Goal: Communication & Community: Answer question/provide support

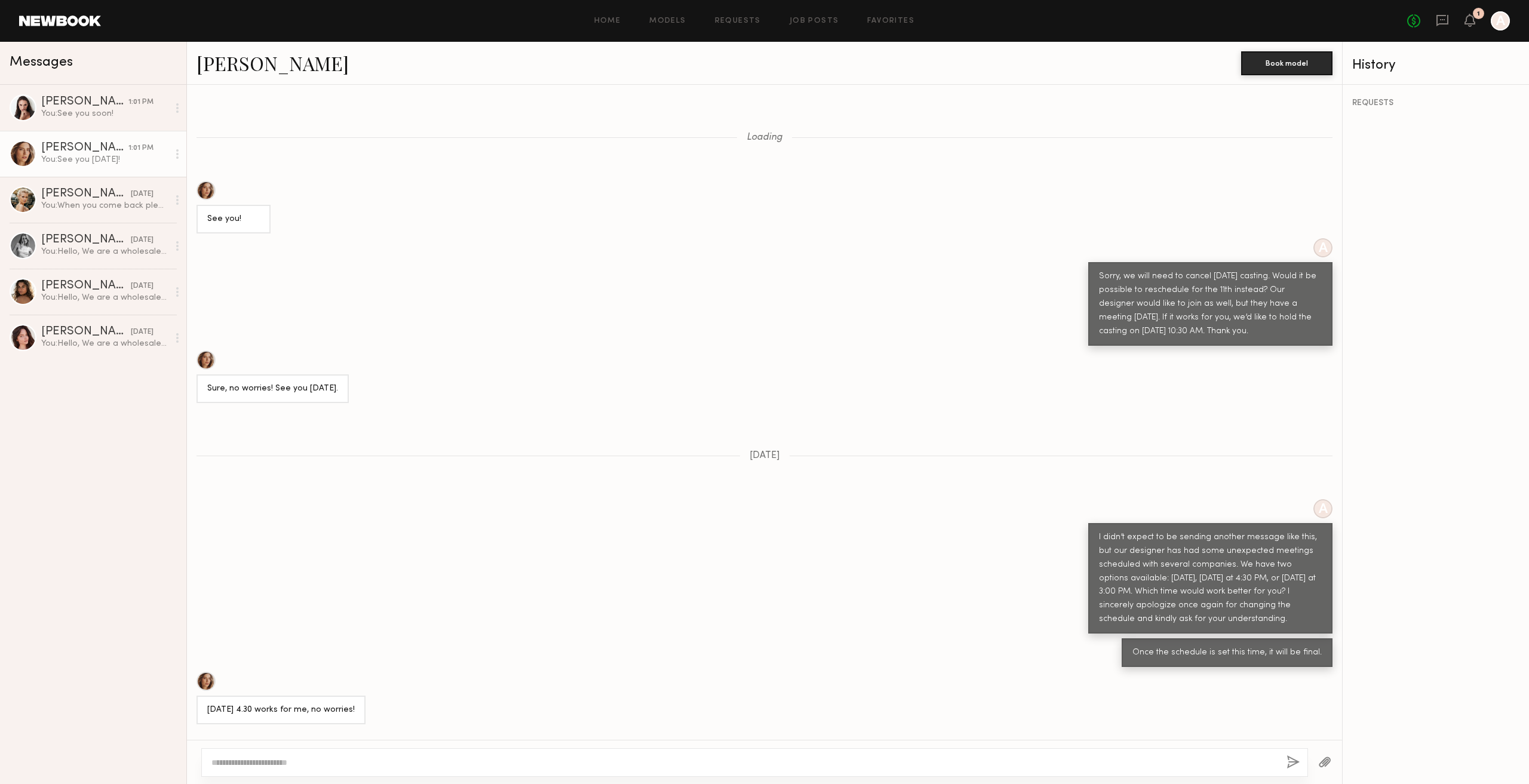
scroll to position [507, 0]
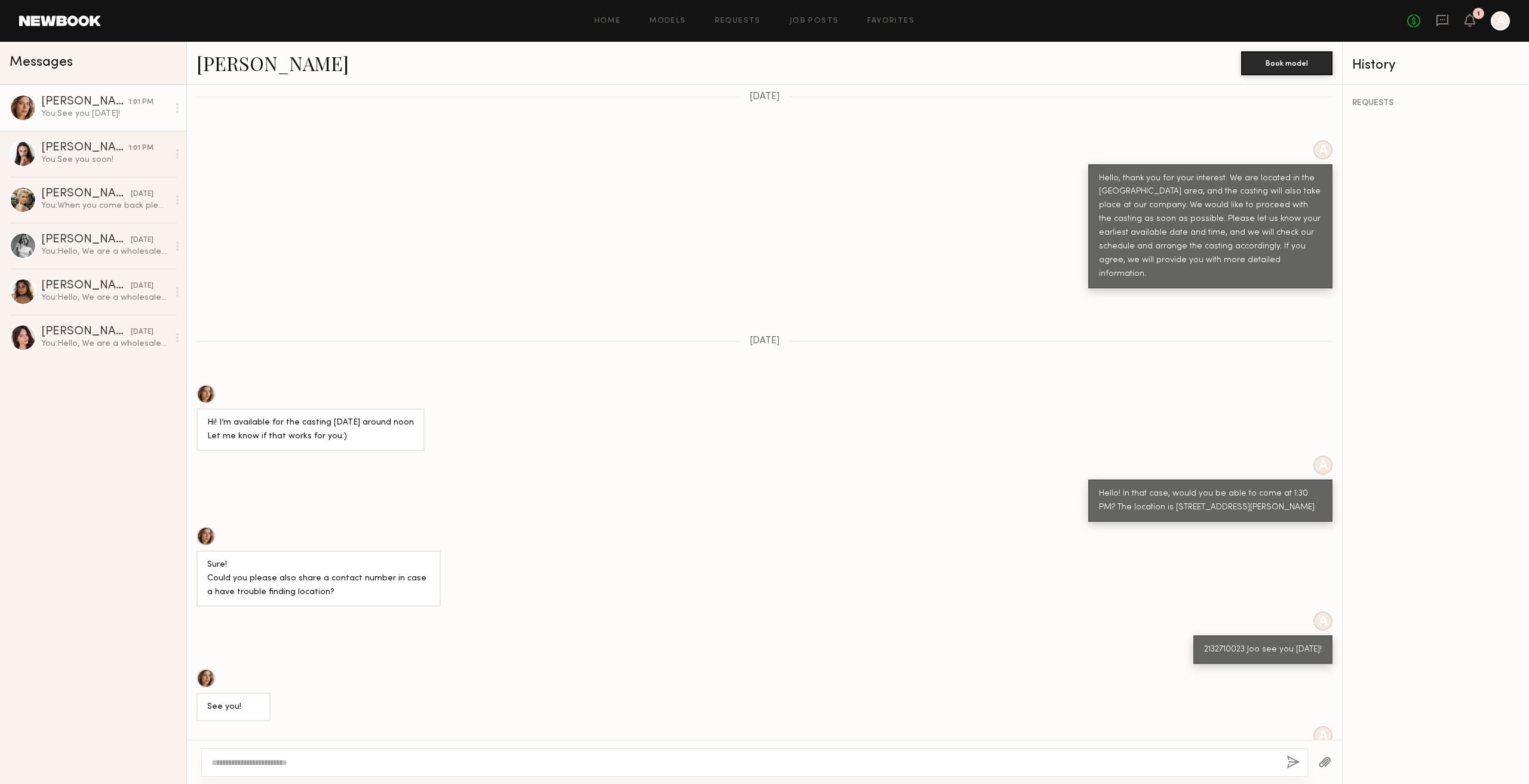
scroll to position [1220, 0]
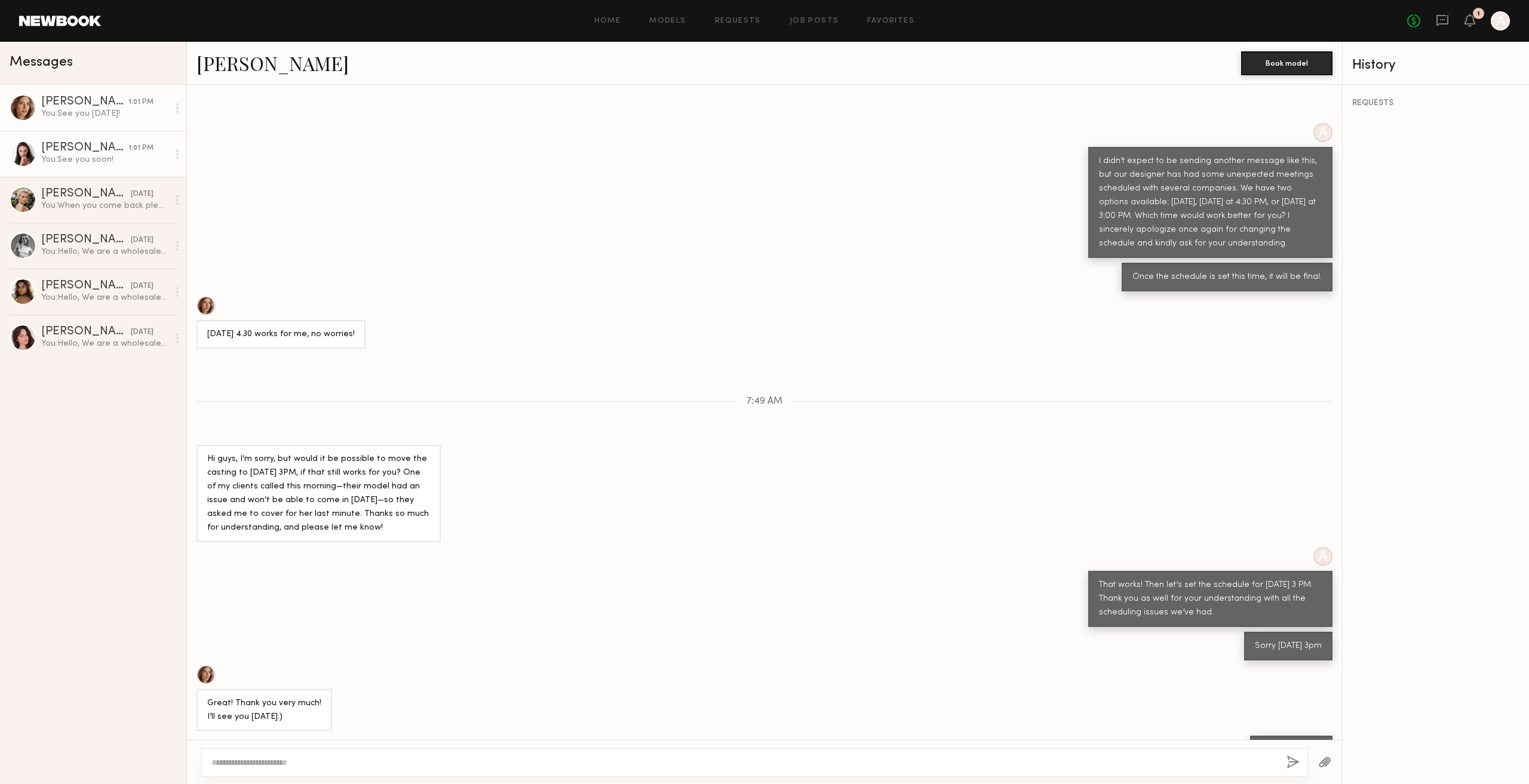
click at [74, 160] on div "You: See you soon!" at bounding box center [104, 160] width 127 height 11
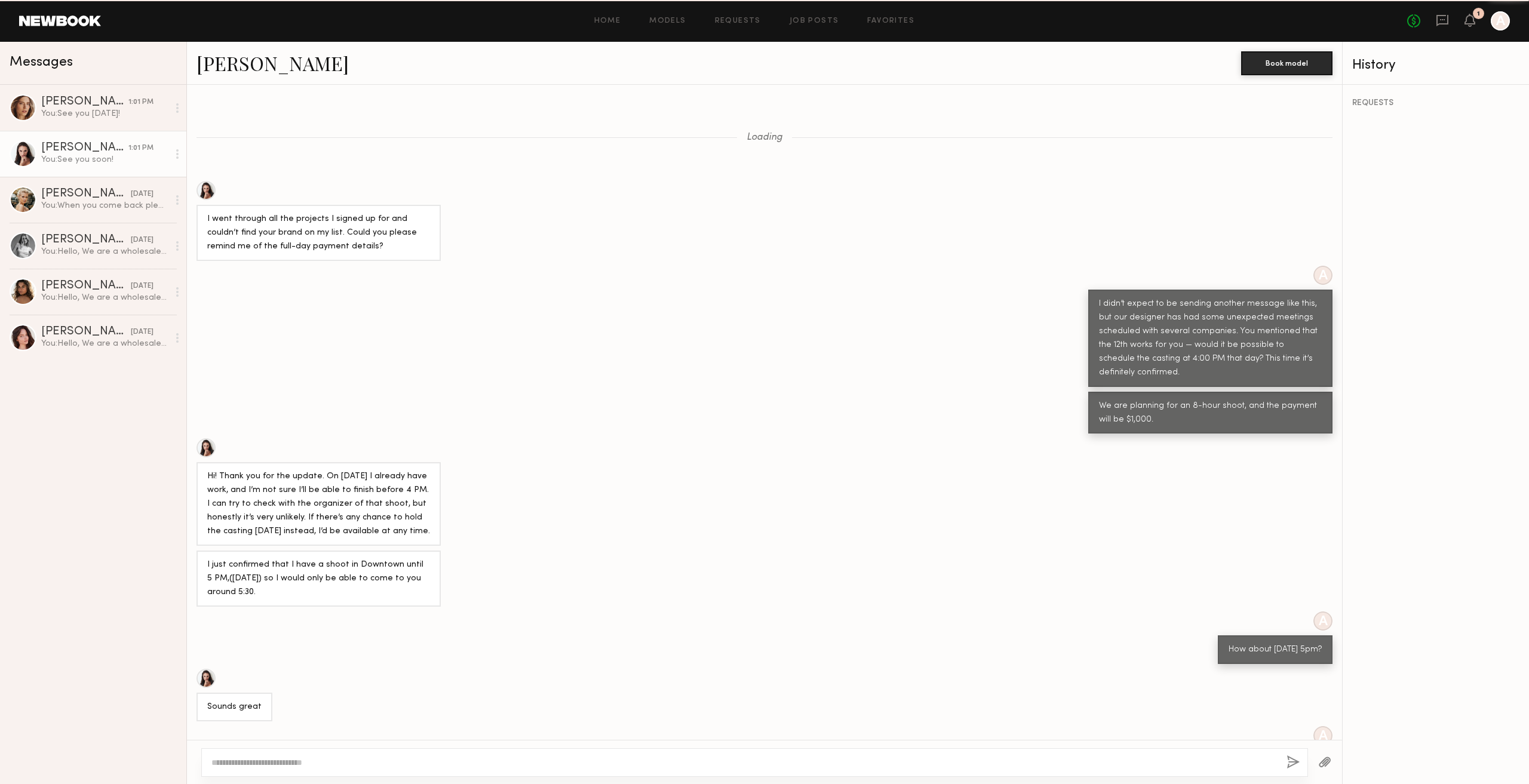
scroll to position [247, 0]
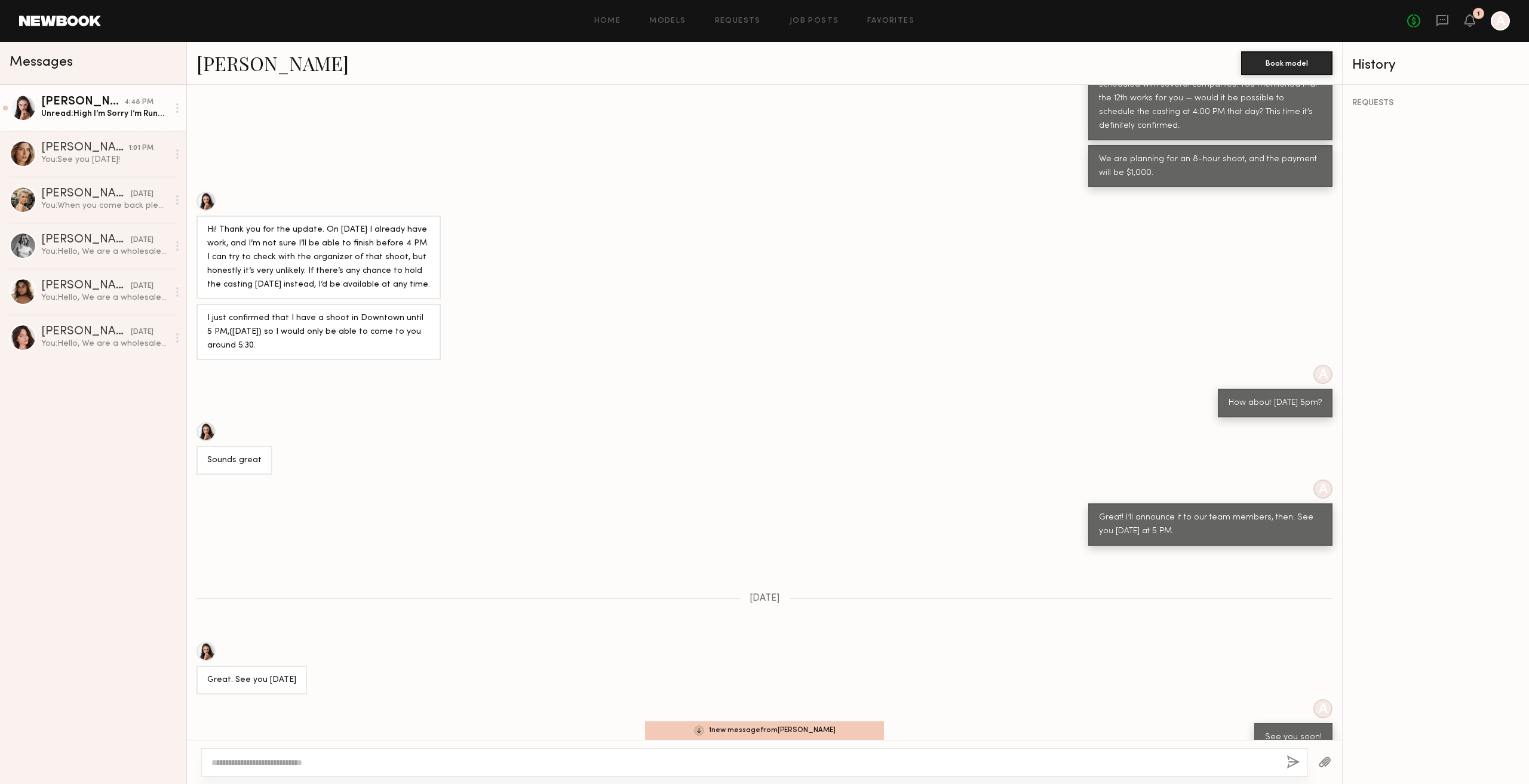
click at [758, 725] on div "1 new message from Anastasiia S." at bounding box center [764, 730] width 239 height 18
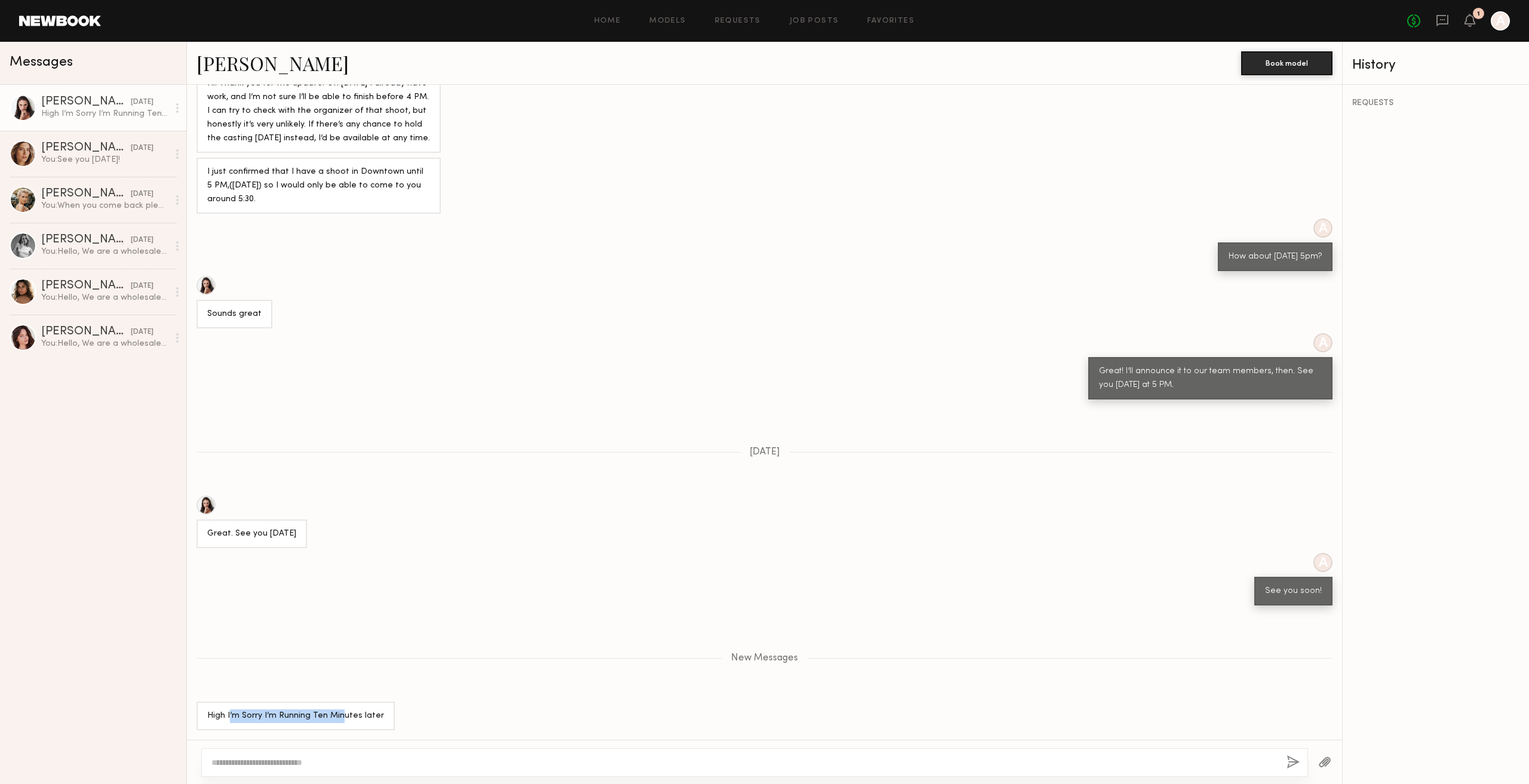
drag, startPoint x: 228, startPoint y: 715, endPoint x: 341, endPoint y: 740, distance: 115.7
click at [341, 740] on div "Loading I went through all the projects I signed up for and couldn’t find your …" at bounding box center [764, 412] width 1155 height 655
click at [364, 728] on div "High I’m Sorry I’m Running Ten Minutes later" at bounding box center [296, 716] width 198 height 29
drag, startPoint x: 320, startPoint y: 717, endPoint x: 400, endPoint y: 724, distance: 80.3
click at [400, 724] on div "High I’m Sorry I’m Running Ten Minutes later" at bounding box center [764, 716] width 1155 height 29
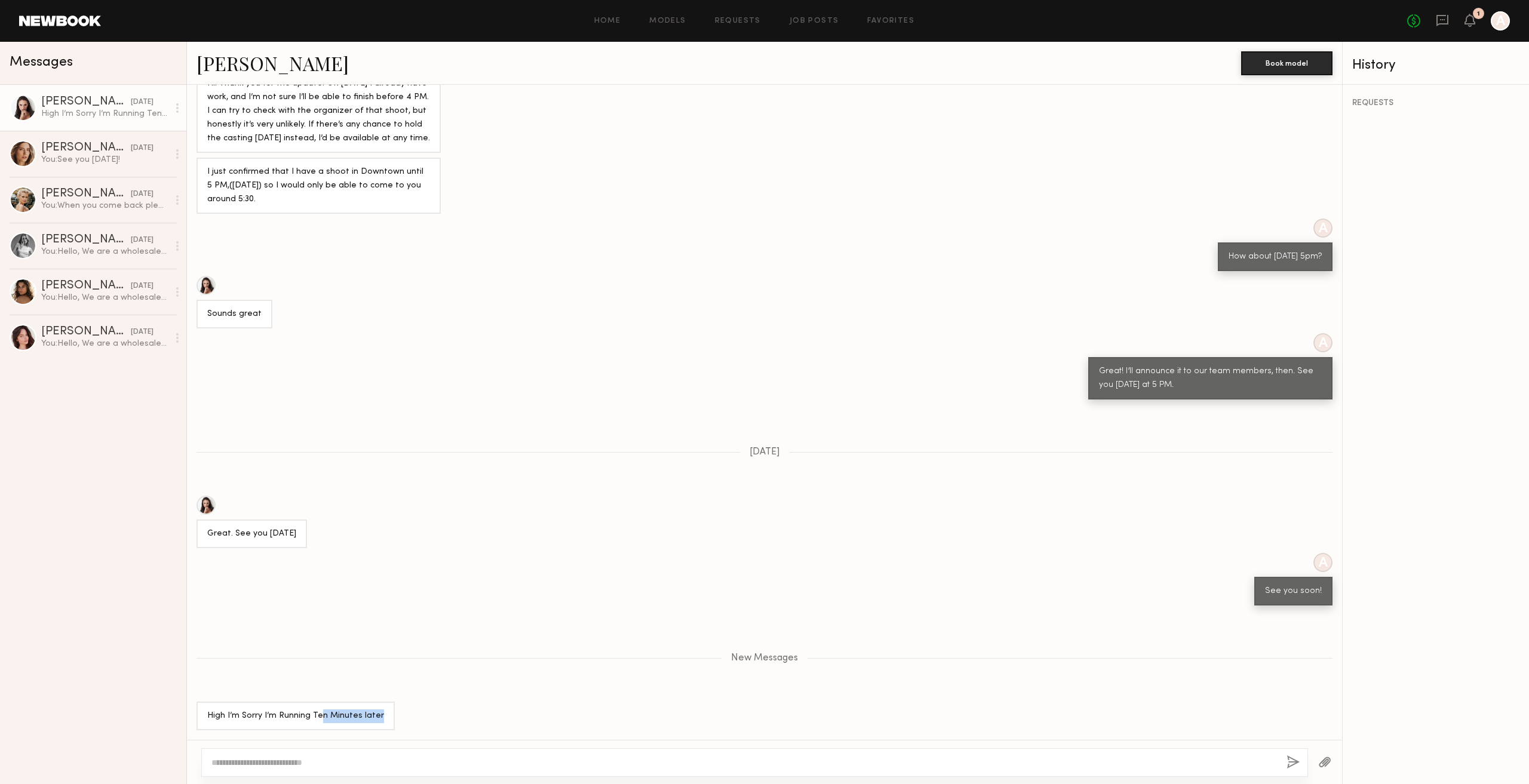
click at [416, 719] on div "High I’m Sorry I’m Running Ten Minutes later" at bounding box center [764, 716] width 1155 height 29
click at [406, 756] on div at bounding box center [754, 762] width 1107 height 29
click at [414, 770] on div at bounding box center [754, 762] width 1107 height 29
click at [496, 761] on textarea at bounding box center [744, 762] width 1066 height 12
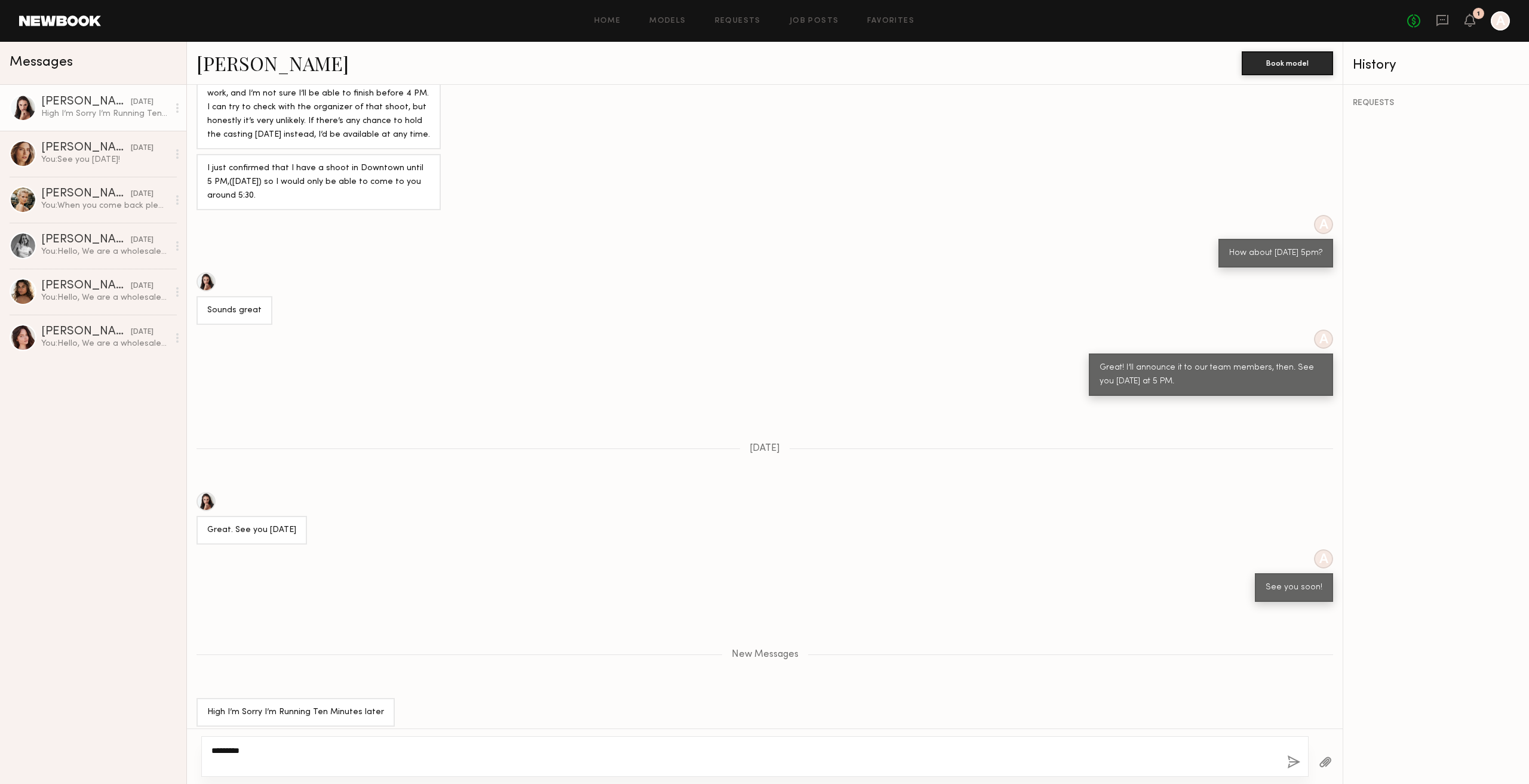
type textarea "********"
click at [1289, 765] on button "button" at bounding box center [1294, 763] width 13 height 15
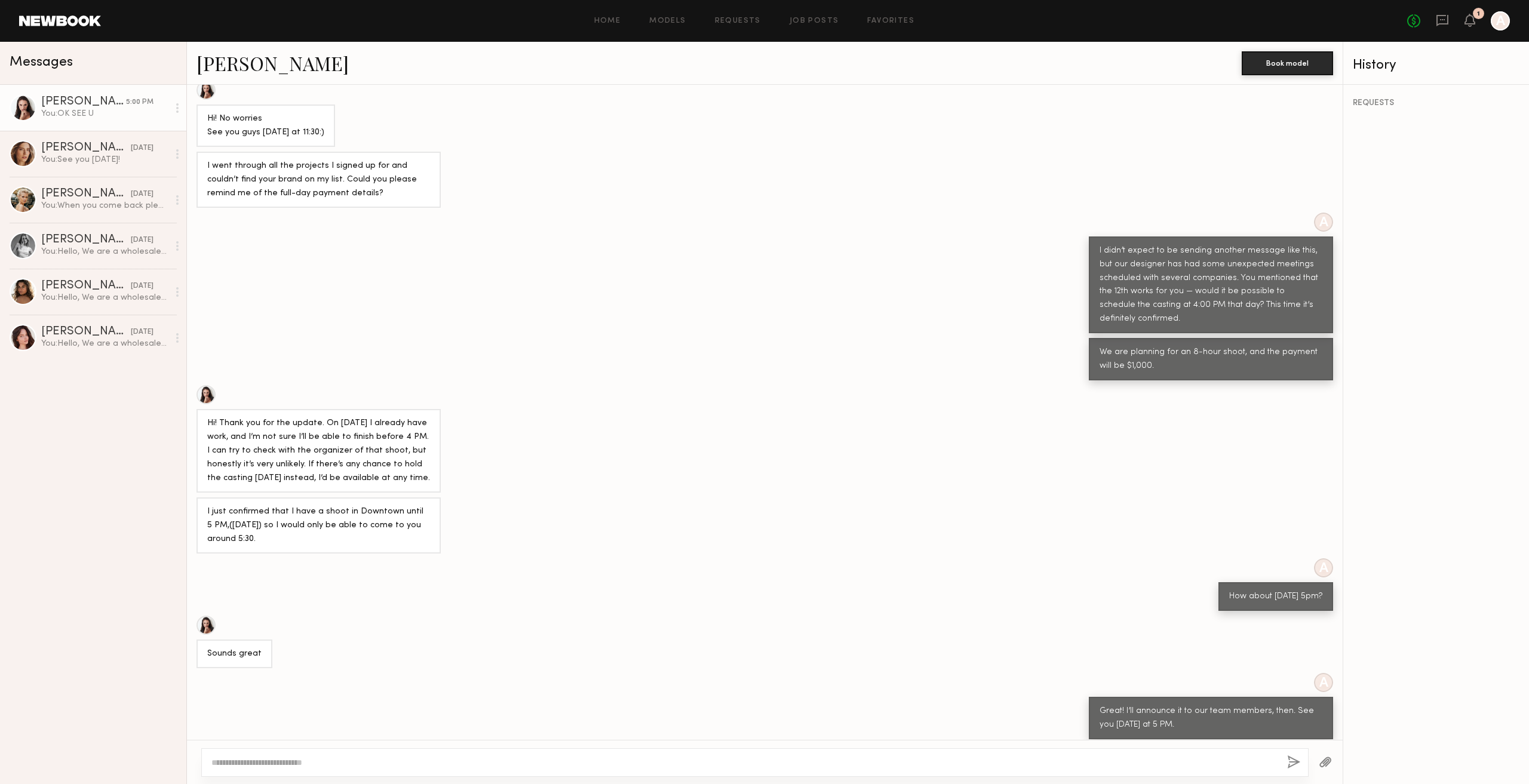
scroll to position [2040, 0]
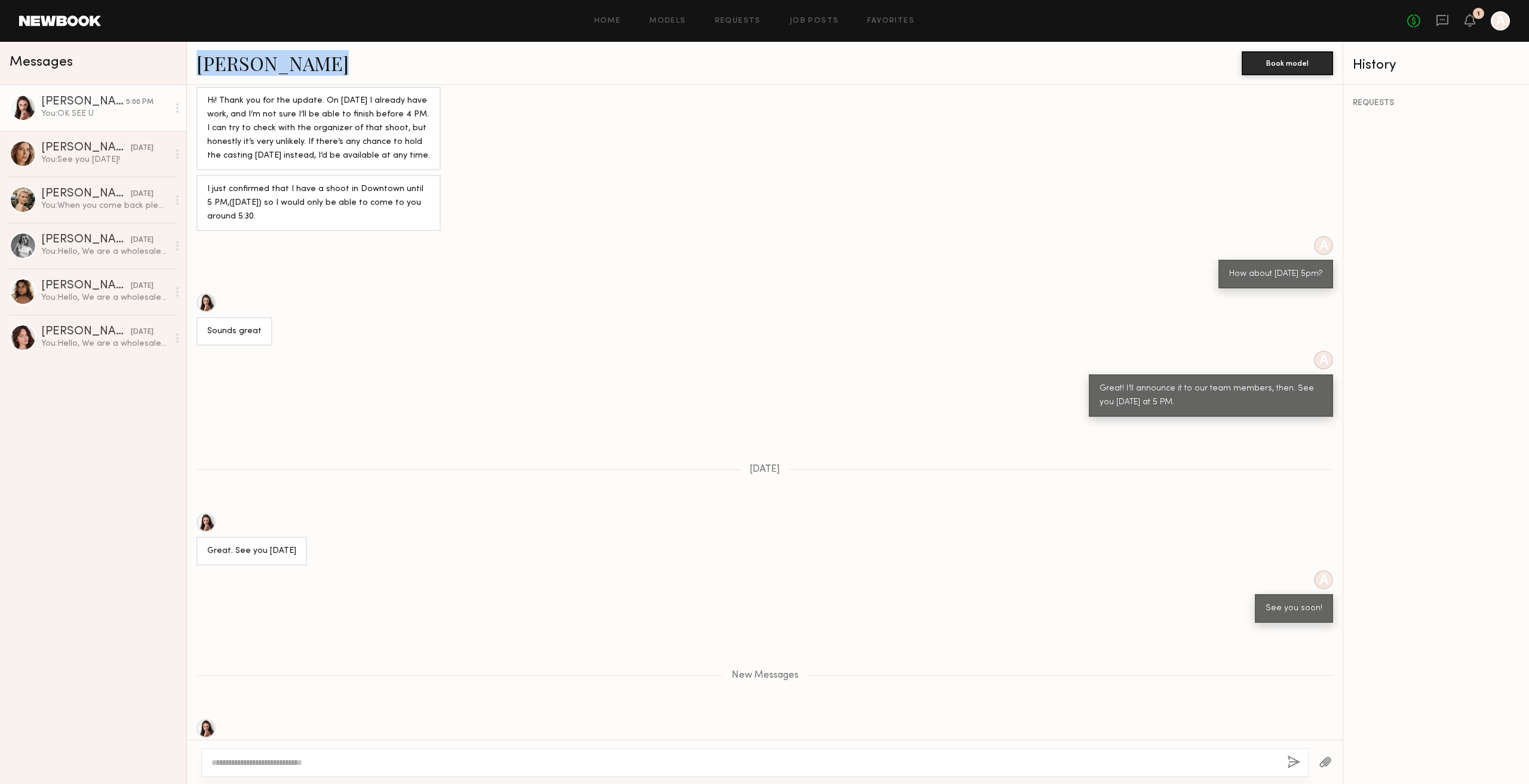
drag, startPoint x: 303, startPoint y: 57, endPoint x: 195, endPoint y: 61, distance: 108.1
click at [195, 61] on div "Anastasiia S. Book model" at bounding box center [765, 63] width 1156 height 43
copy link "Anastasiia S."
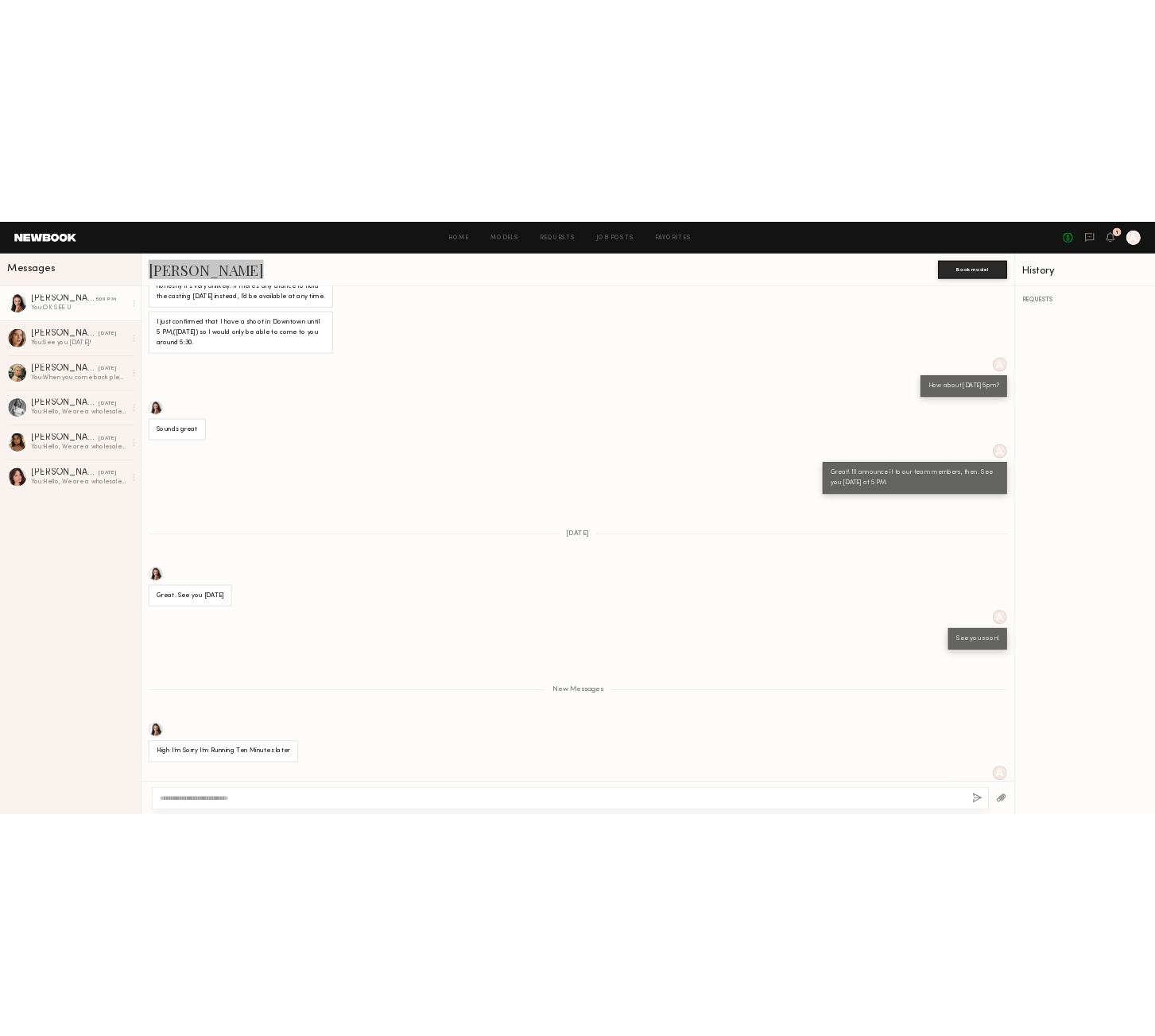
scroll to position [2793, 0]
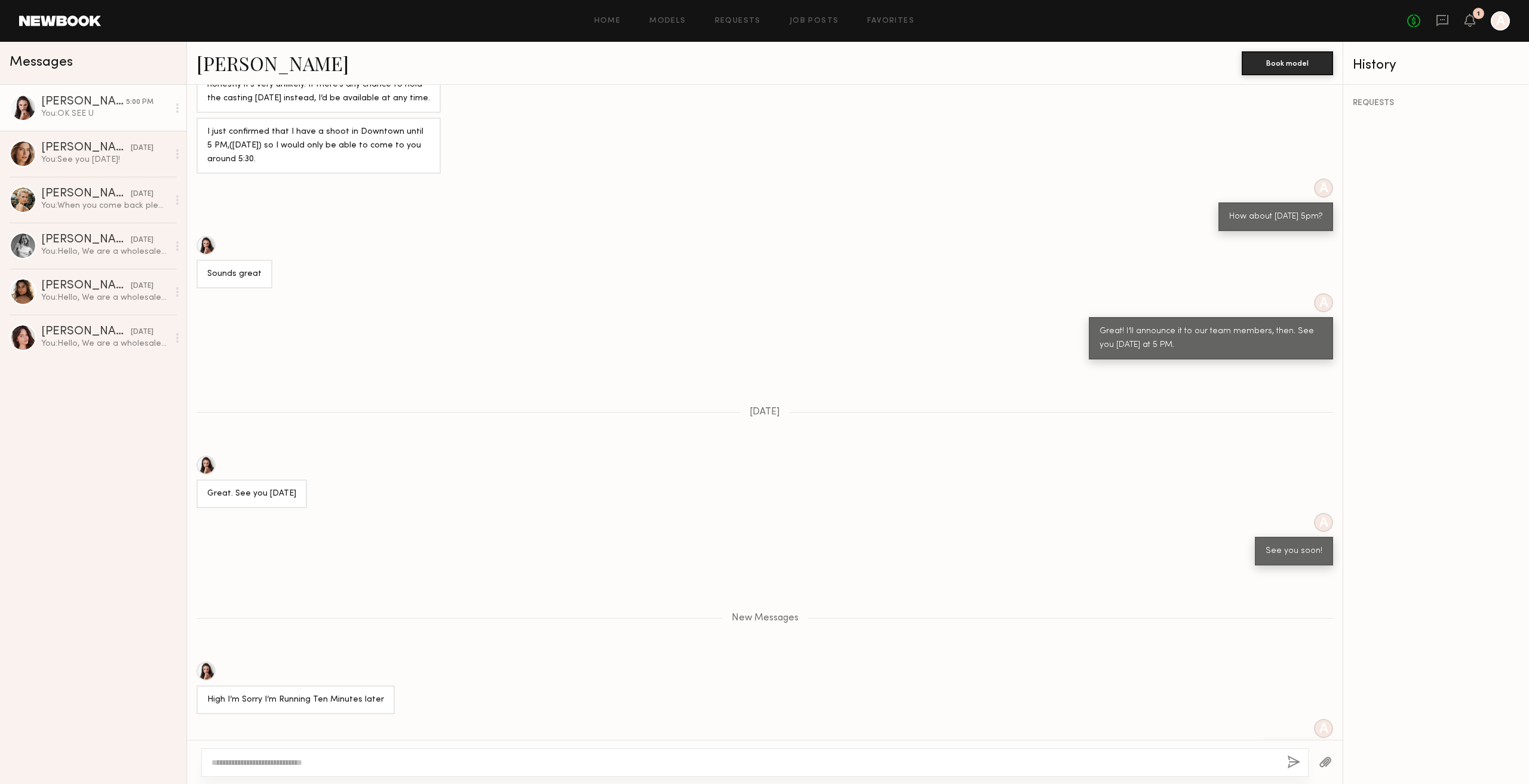
click at [239, 783] on div "I'm here" at bounding box center [234, 790] width 53 height 13
click at [203, 236] on div at bounding box center [206, 245] width 19 height 19
click at [774, 719] on div "A OK SEE U" at bounding box center [765, 746] width 1156 height 53
